Goal: Task Accomplishment & Management: Use online tool/utility

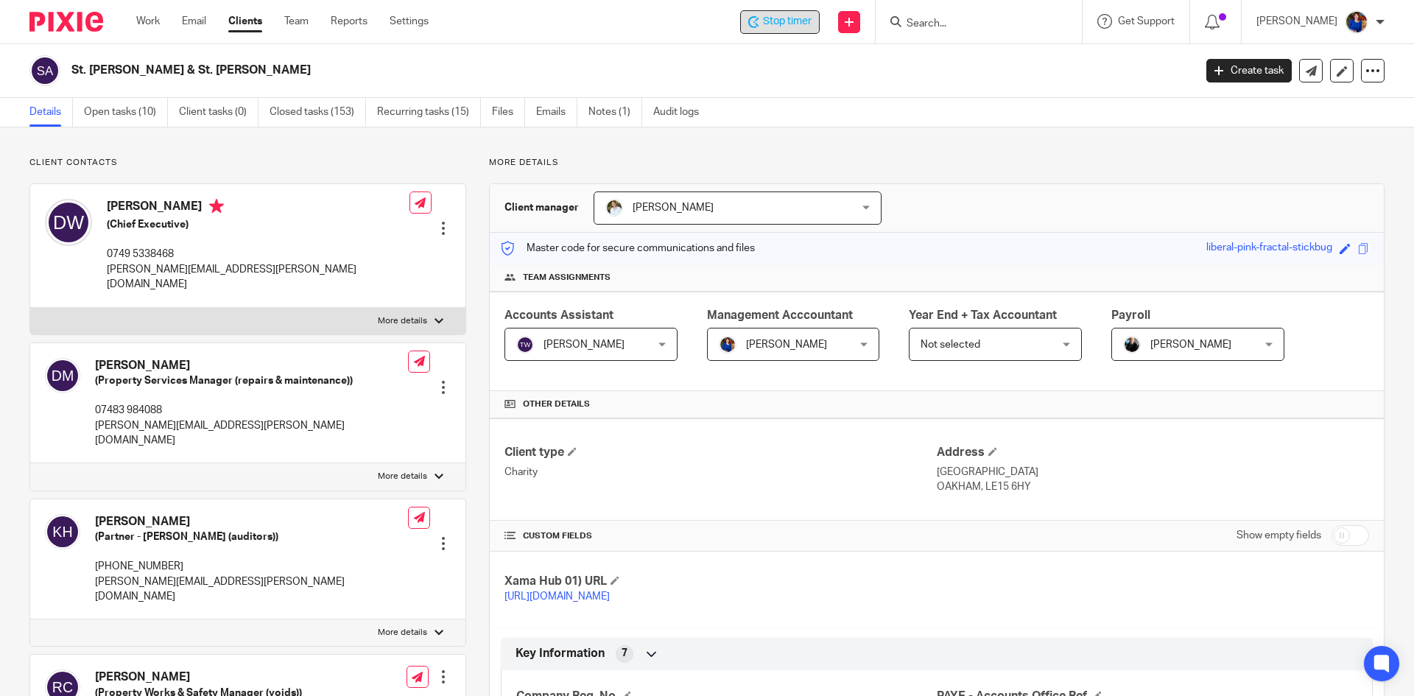
click at [786, 21] on span "Stop timer" at bounding box center [787, 21] width 49 height 15
click at [905, 15] on form at bounding box center [983, 22] width 157 height 18
click at [940, 16] on form at bounding box center [983, 22] width 157 height 18
click at [934, 25] on input "Search" at bounding box center [971, 24] width 133 height 13
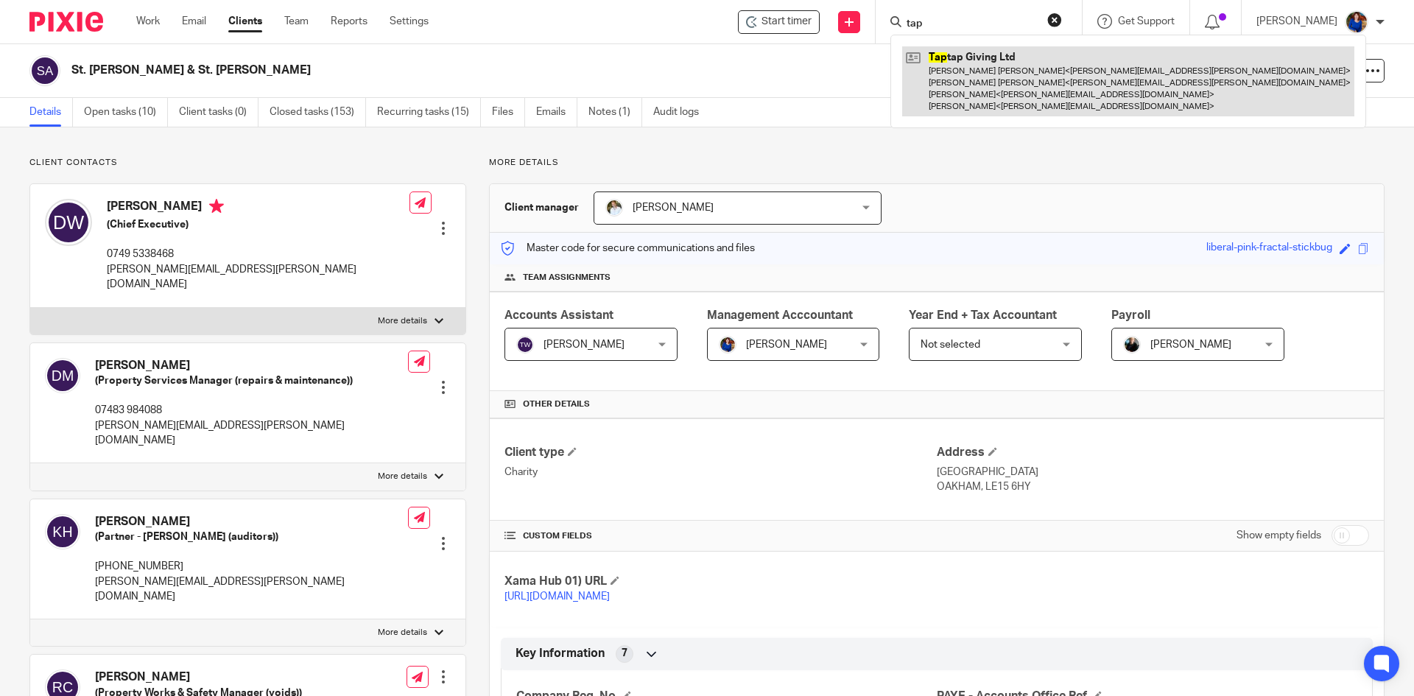
type input "tap"
click at [950, 69] on link at bounding box center [1128, 81] width 452 height 70
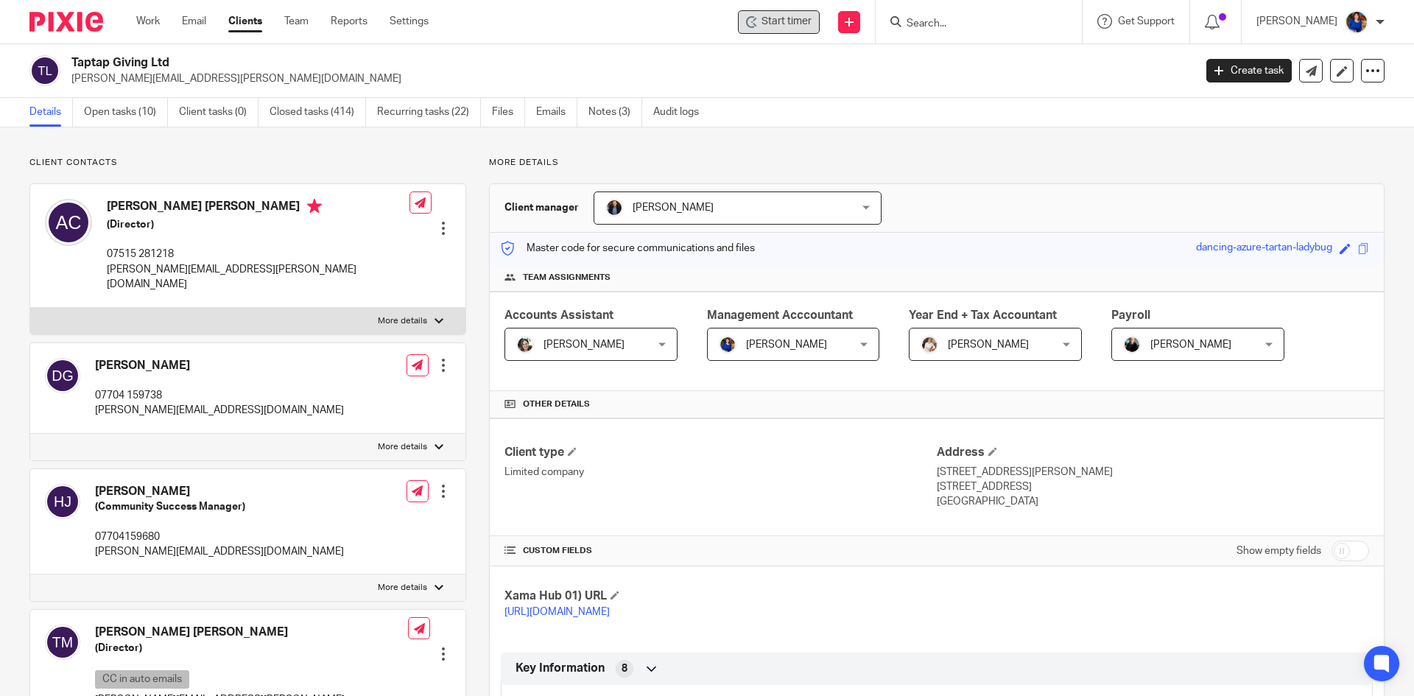
click at [781, 18] on span "Start timer" at bounding box center [787, 21] width 50 height 15
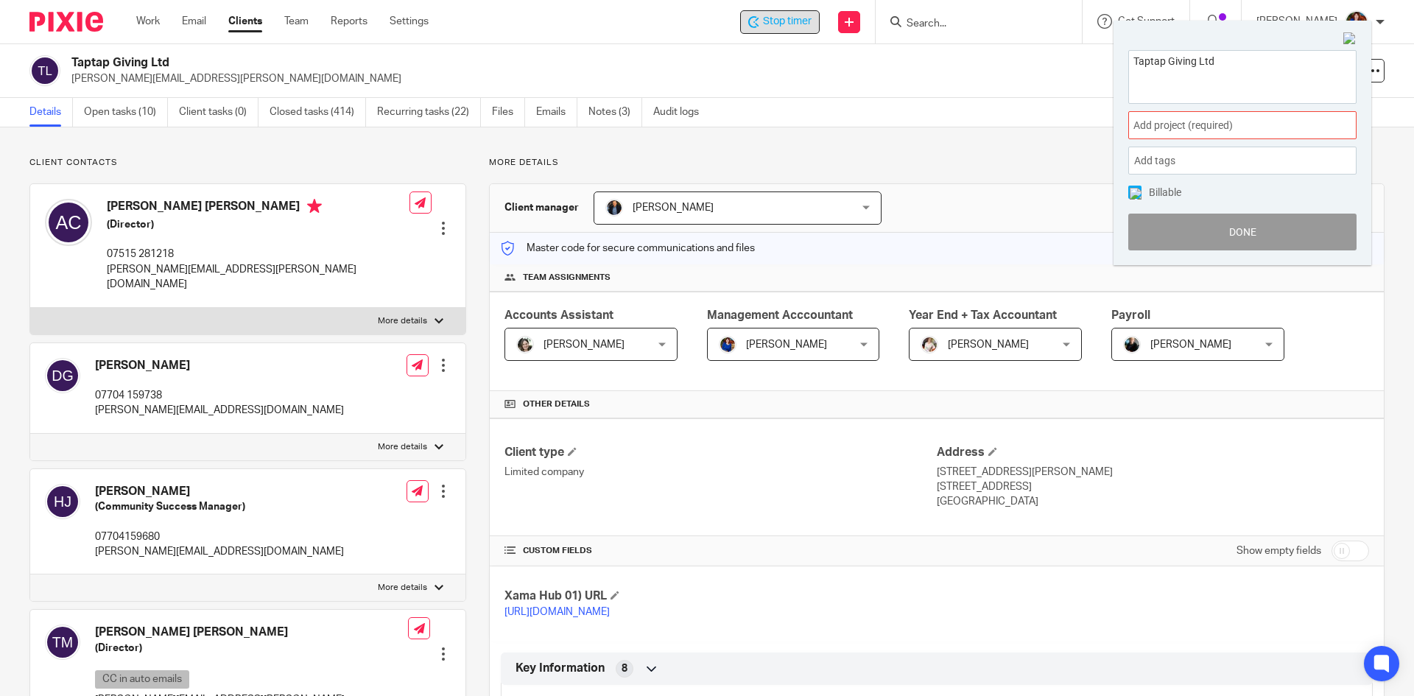
click at [1202, 130] on span "Add project (required) :" at bounding box center [1227, 125] width 186 height 15
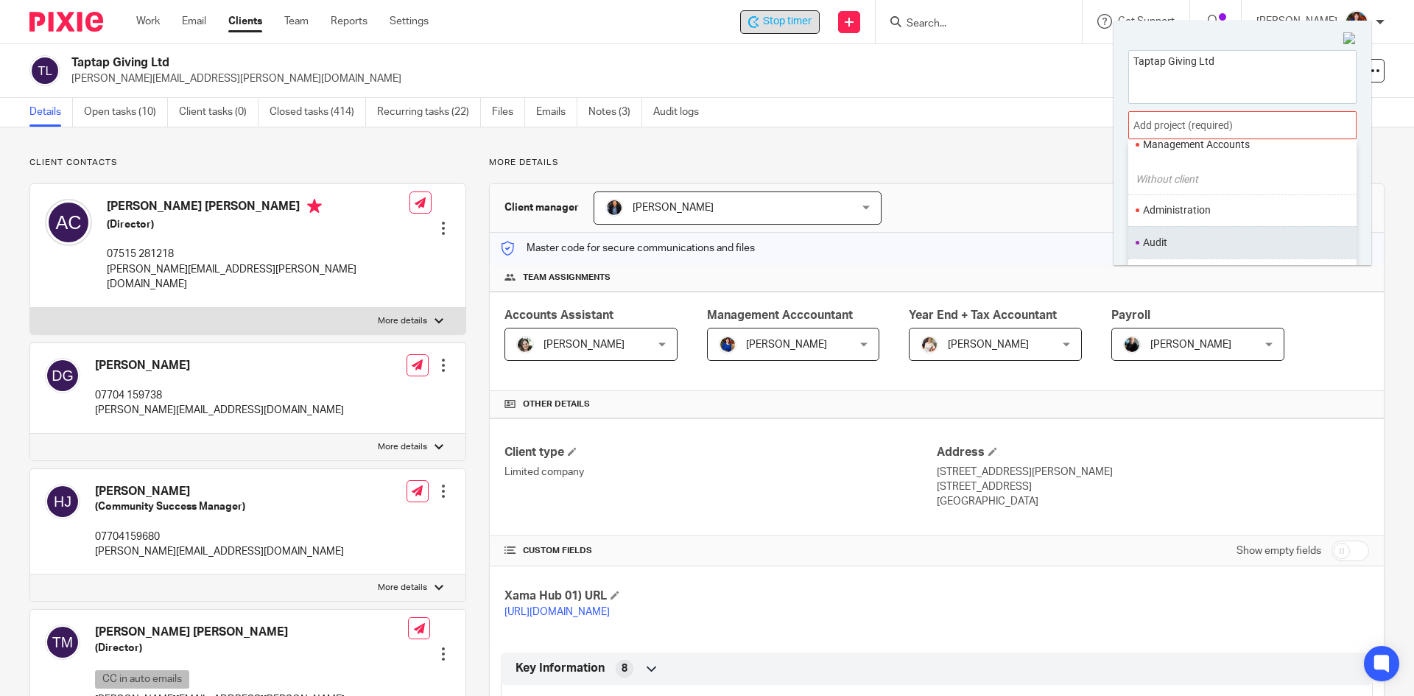
scroll to position [147, 0]
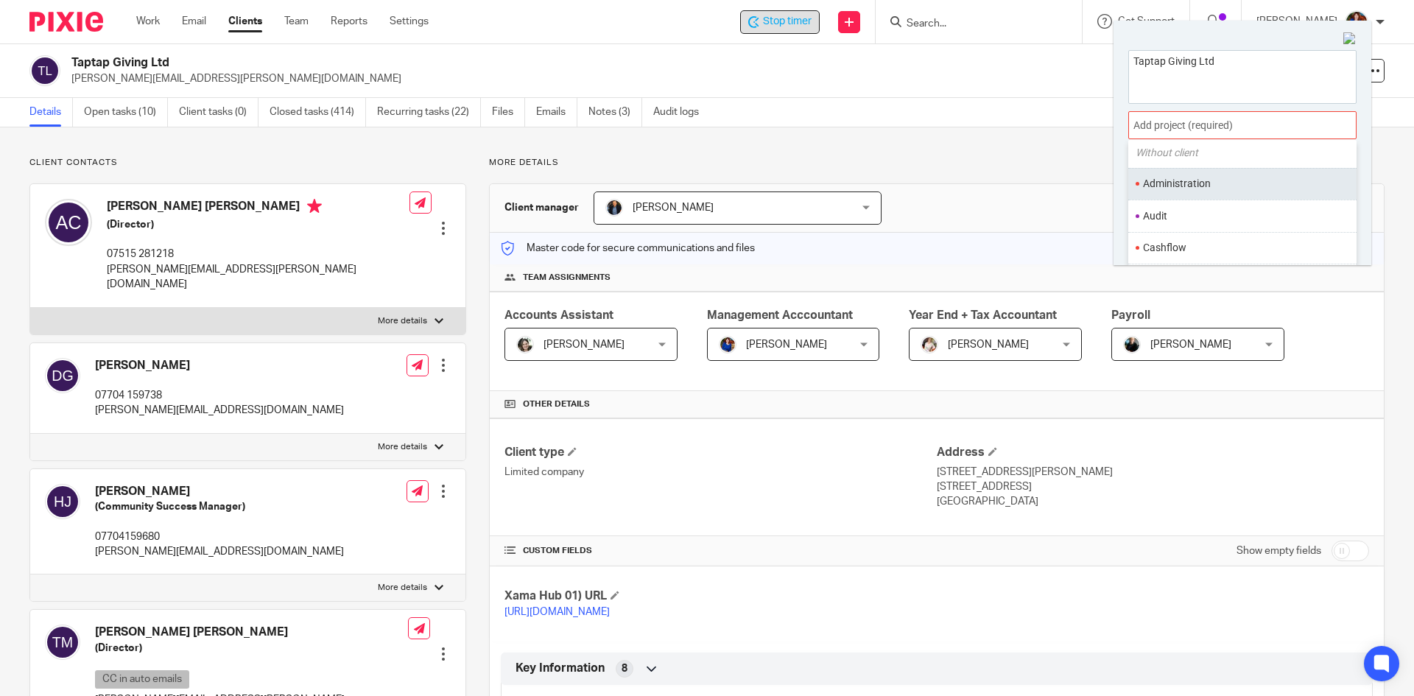
click at [1196, 178] on li "Administration" at bounding box center [1239, 183] width 192 height 15
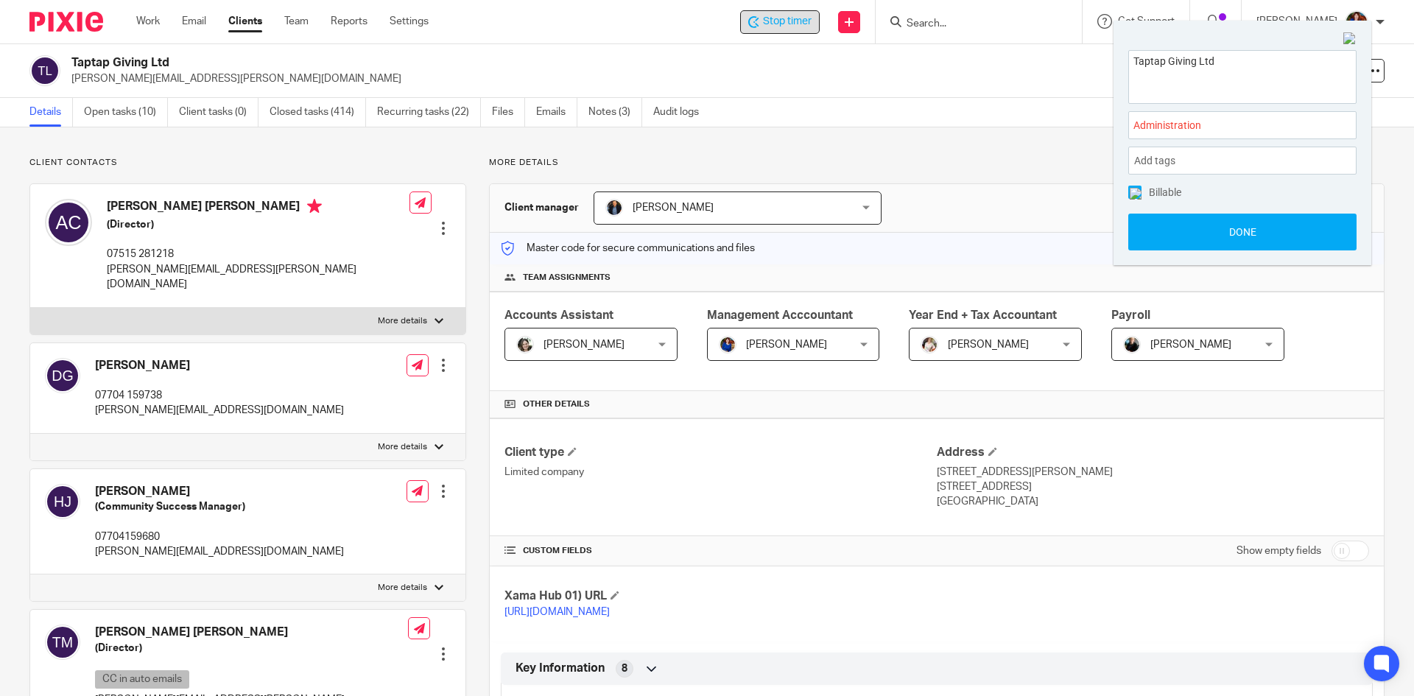
drag, startPoint x: 1136, startPoint y: 187, endPoint x: 1141, endPoint y: 194, distance: 8.4
click at [1135, 188] on span at bounding box center [1135, 192] width 13 height 13
click at [1153, 226] on button "Done" at bounding box center [1243, 232] width 228 height 37
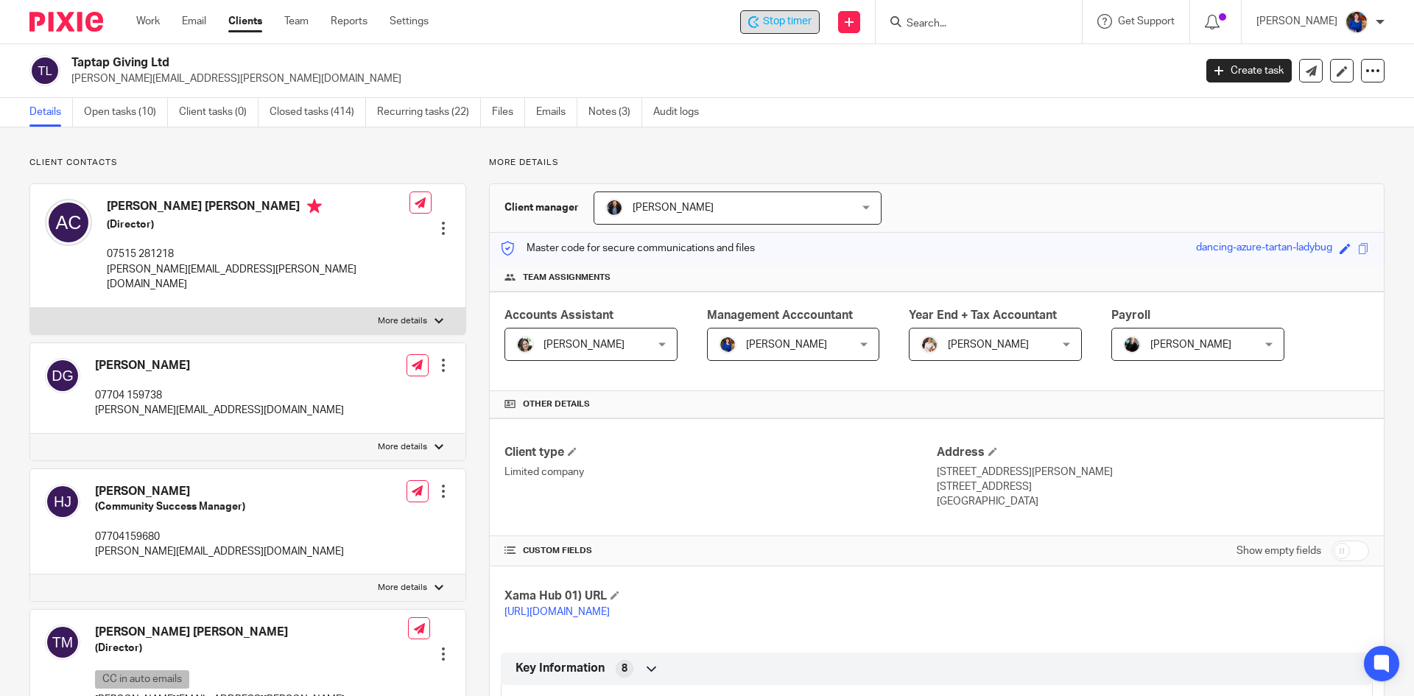
click at [780, 22] on span "Stop timer" at bounding box center [787, 21] width 49 height 15
click at [952, 23] on input "Search" at bounding box center [971, 24] width 133 height 13
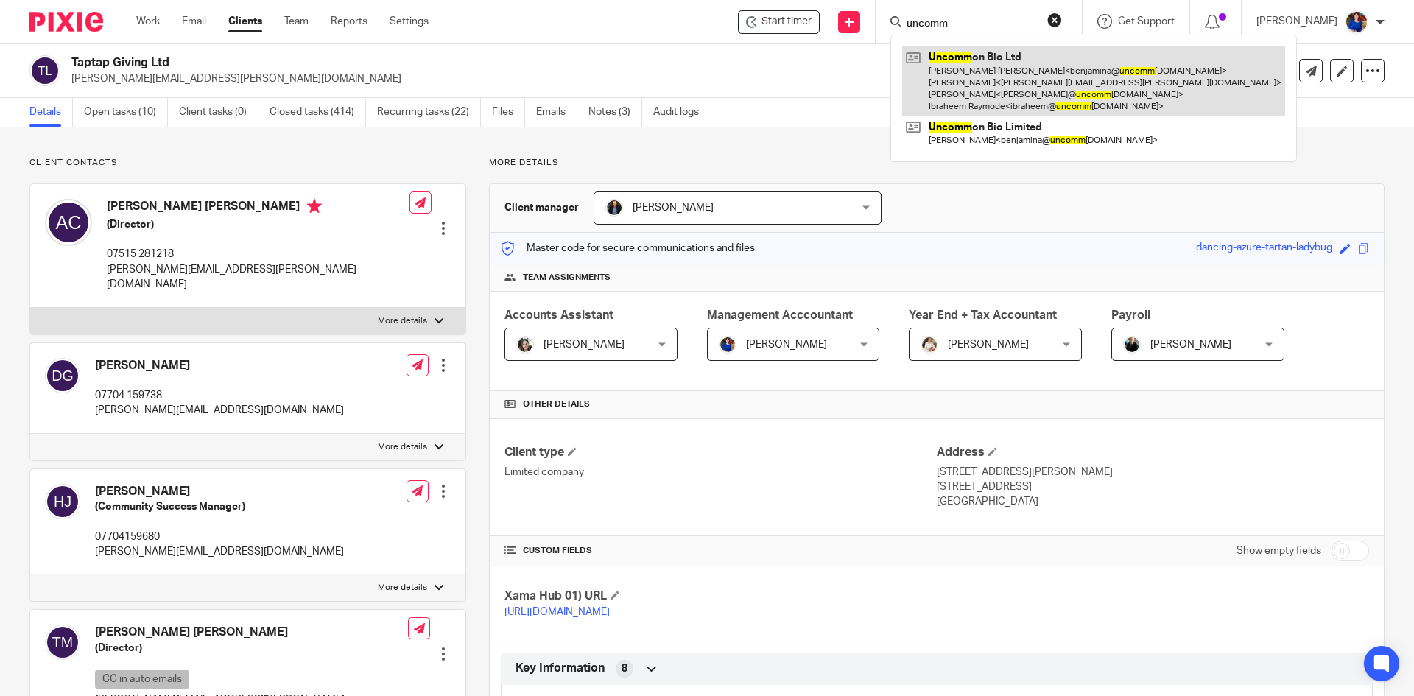
type input "uncomm"
click at [1011, 87] on link at bounding box center [1093, 81] width 383 height 70
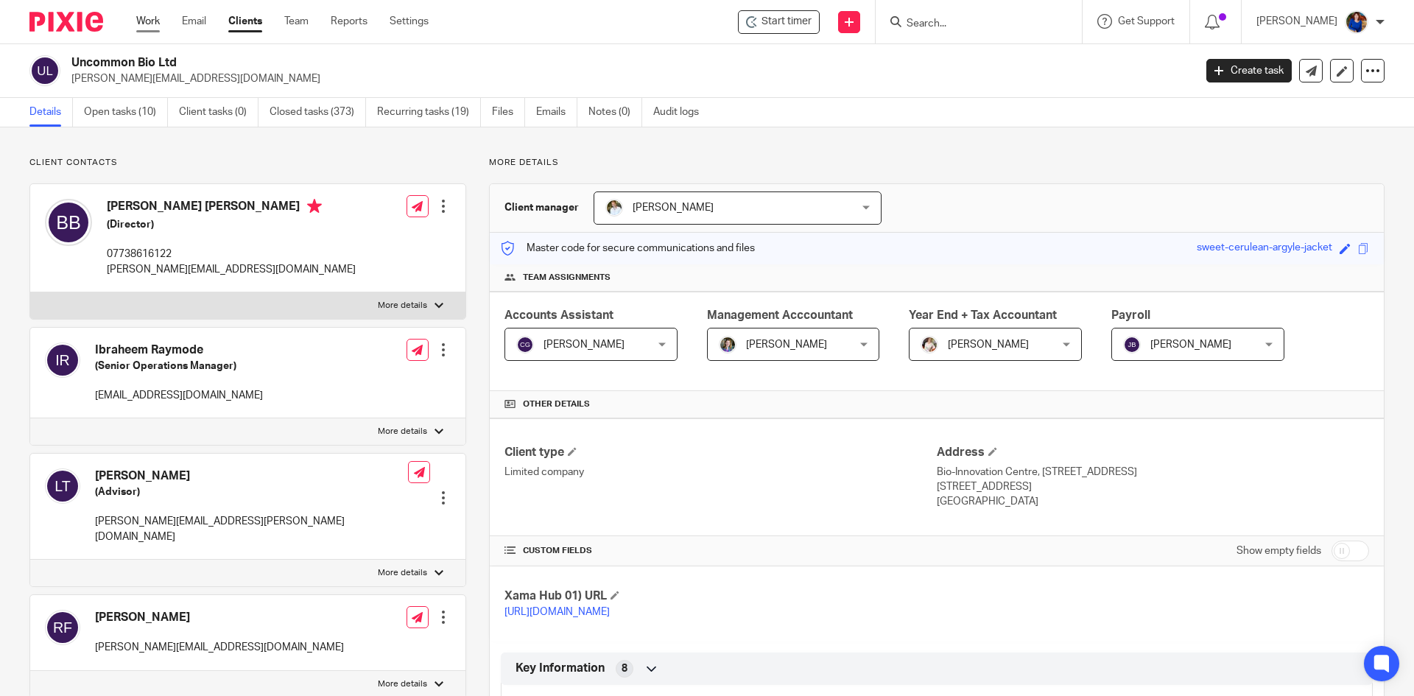
click at [144, 23] on link "Work" at bounding box center [148, 21] width 24 height 15
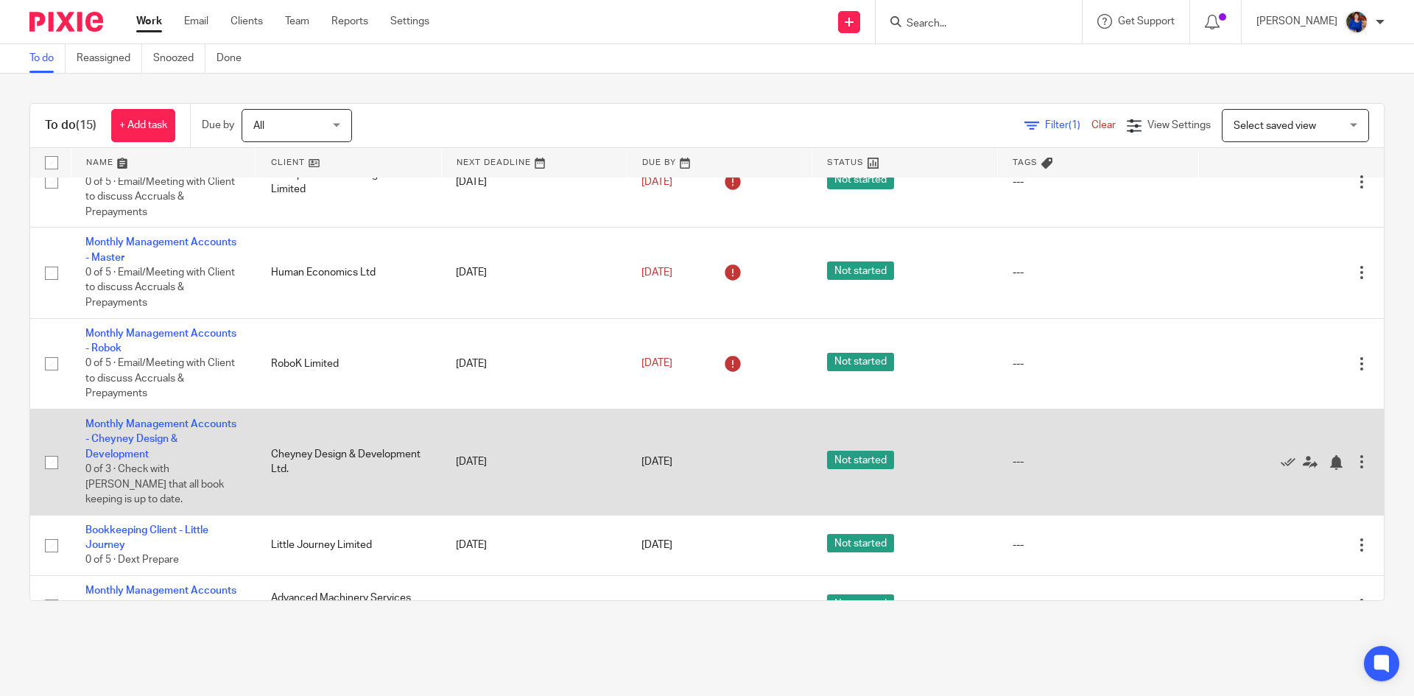
scroll to position [589, 0]
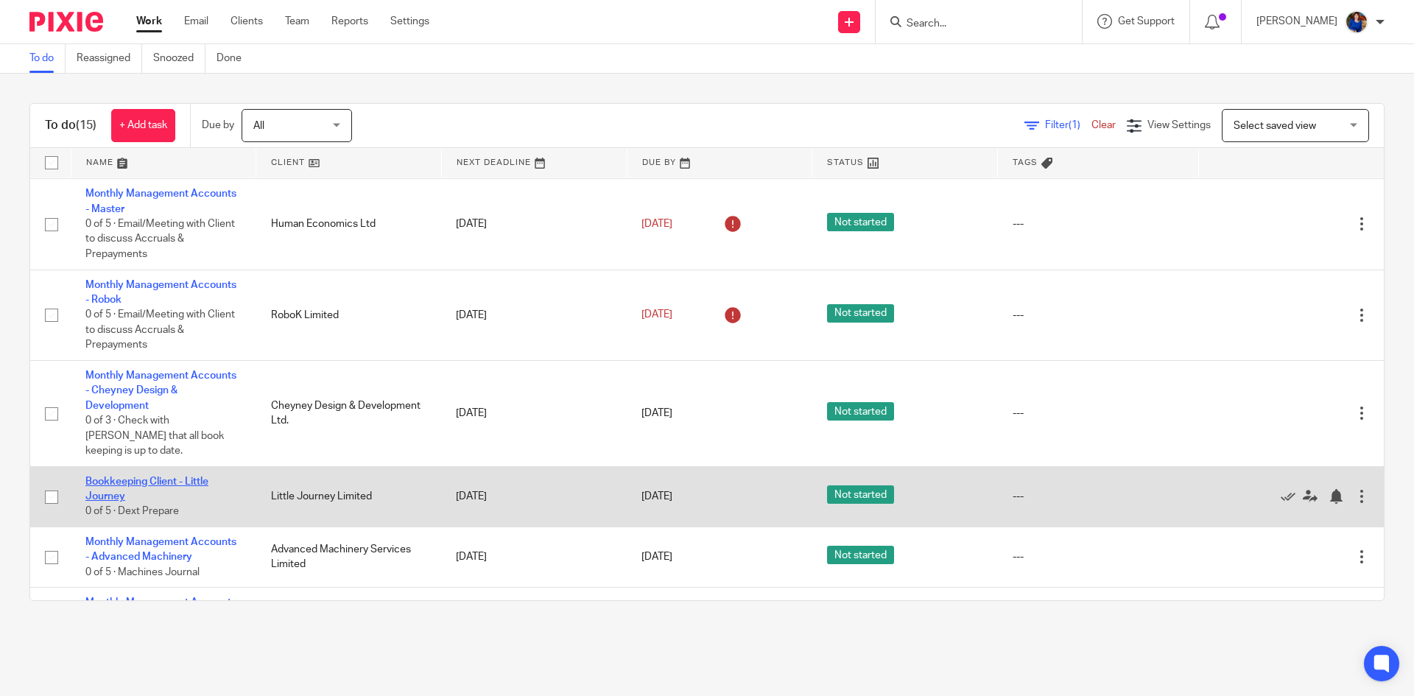
click at [173, 477] on link "Bookkeeping Client - Little Journey" at bounding box center [146, 489] width 123 height 25
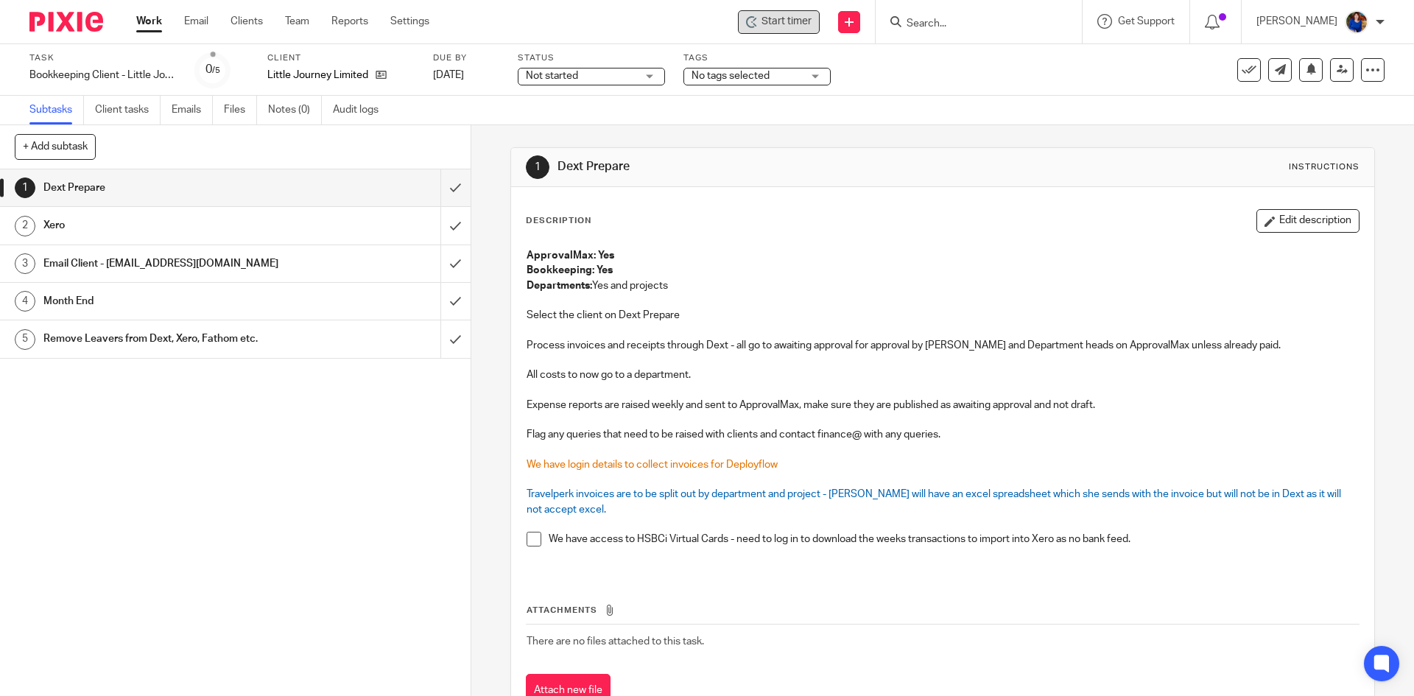
click at [775, 21] on span "Start timer" at bounding box center [787, 21] width 50 height 15
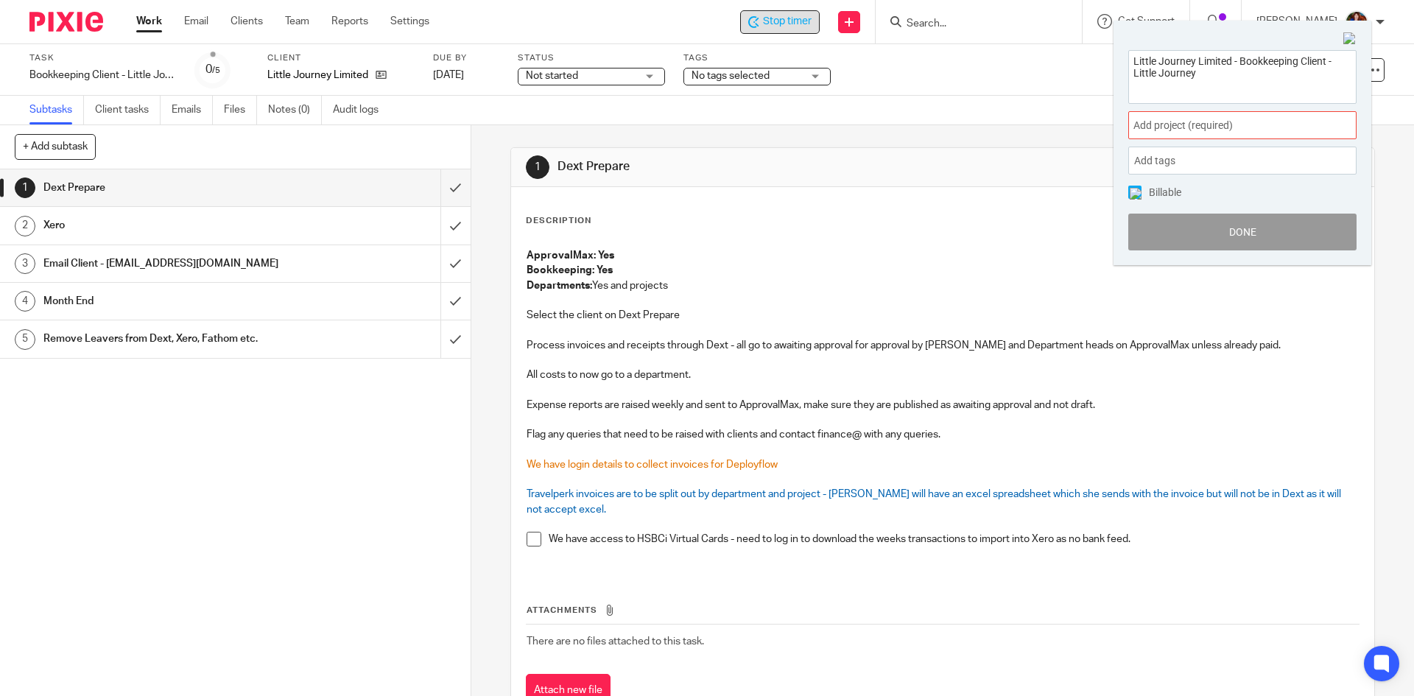
click at [1168, 123] on span "Add project (required) :" at bounding box center [1227, 125] width 186 height 15
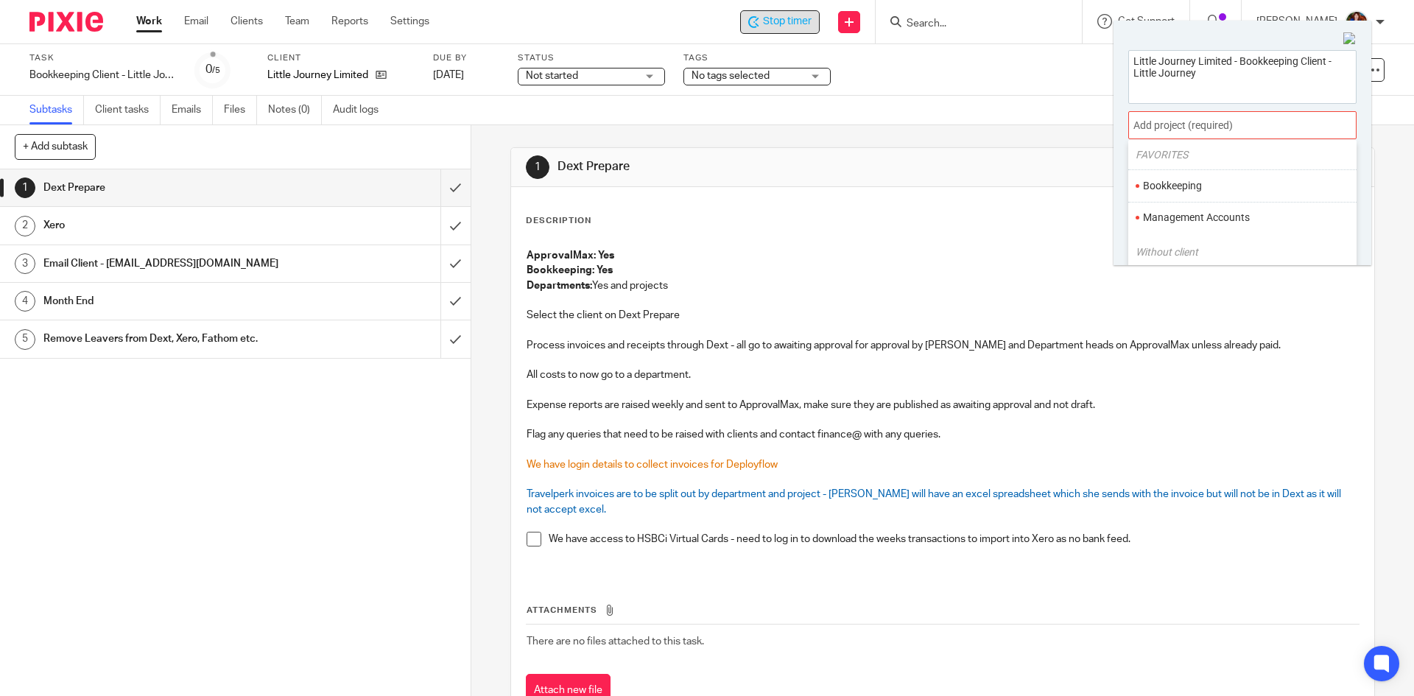
scroll to position [74, 0]
click at [1173, 192] on li "Management Accounts" at bounding box center [1239, 191] width 192 height 15
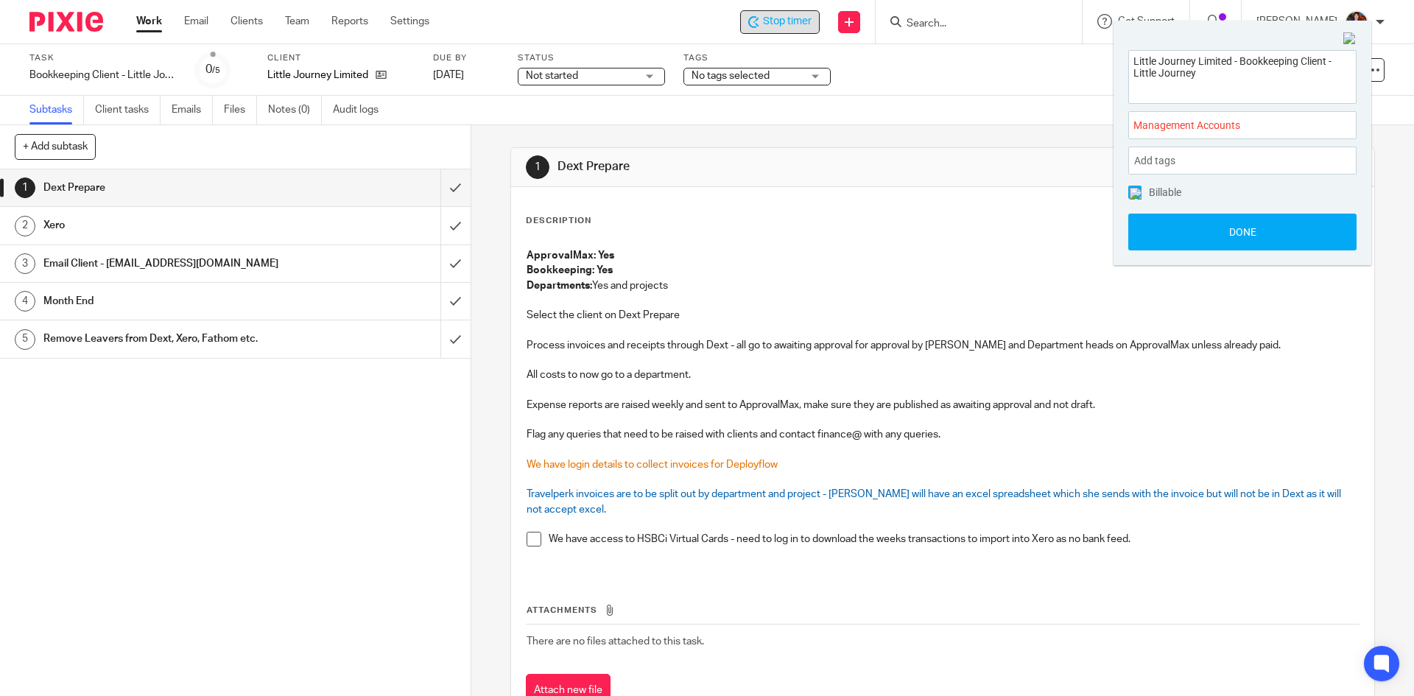
click at [1135, 192] on img at bounding box center [1136, 194] width 12 height 12
click at [1152, 116] on div "Management Accounts :" at bounding box center [1243, 125] width 228 height 28
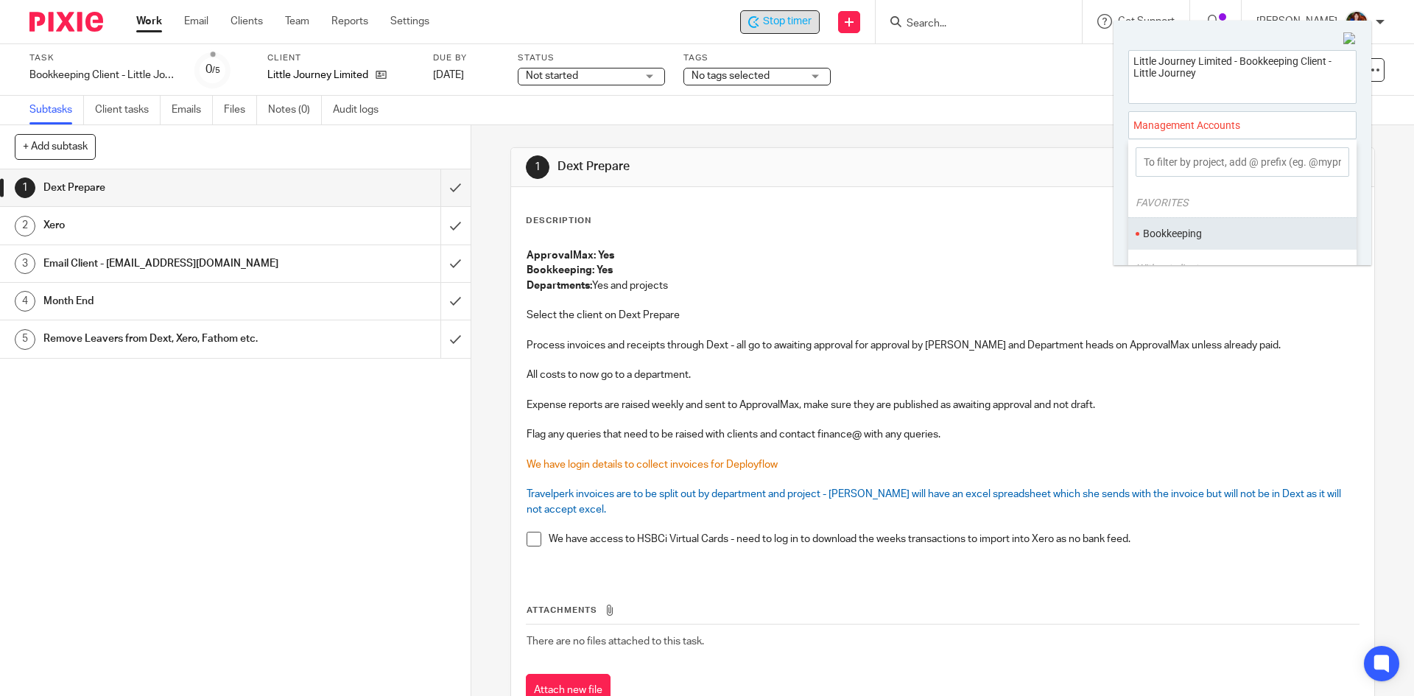
click at [1169, 231] on li "Bookkeeping" at bounding box center [1239, 233] width 192 height 15
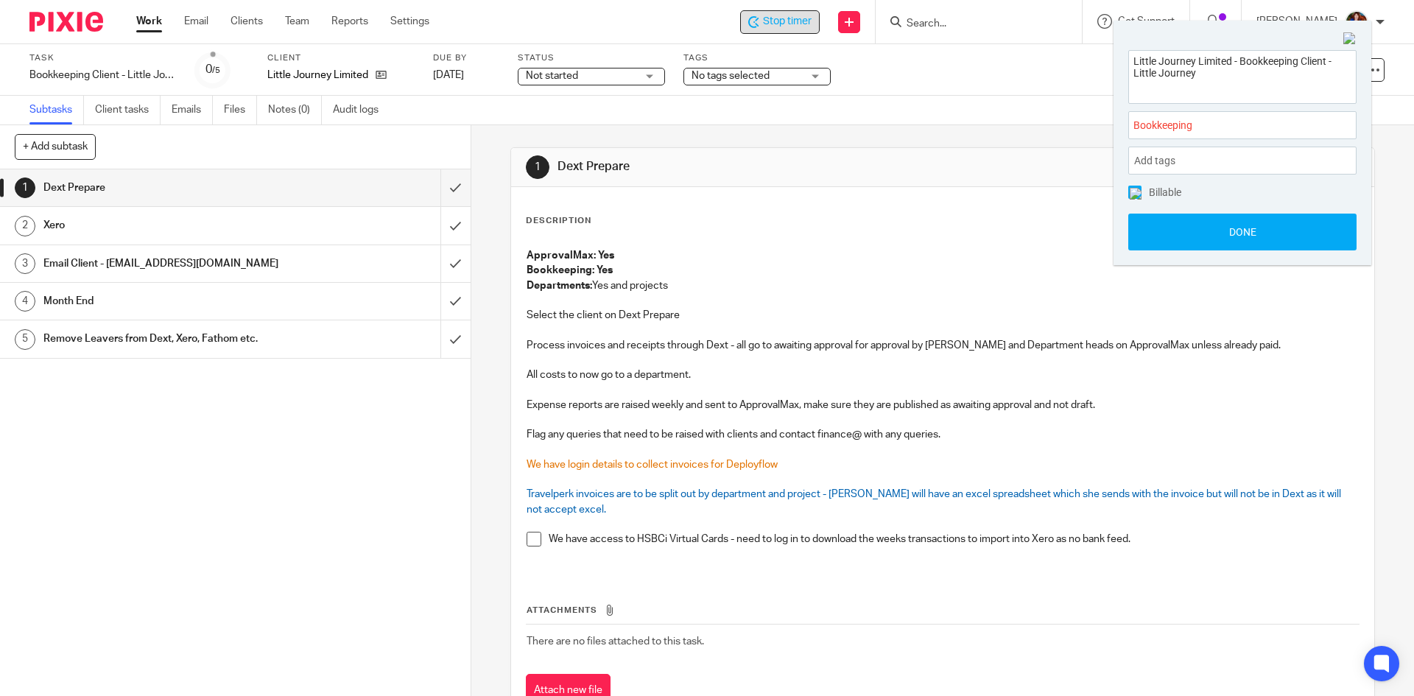
click at [1137, 193] on img at bounding box center [1136, 194] width 12 height 12
click at [1152, 227] on button "Done" at bounding box center [1243, 232] width 228 height 37
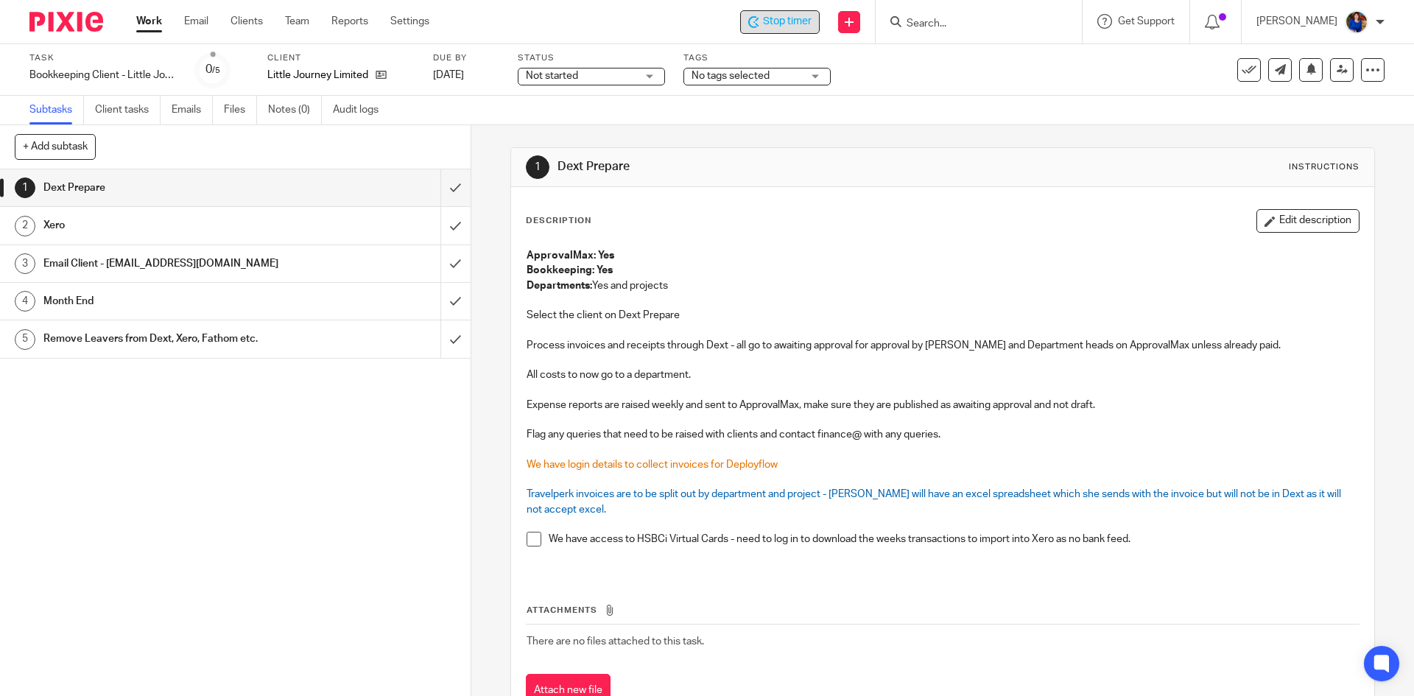
click at [799, 18] on span "Stop timer" at bounding box center [787, 21] width 49 height 15
